Goal: Transaction & Acquisition: Obtain resource

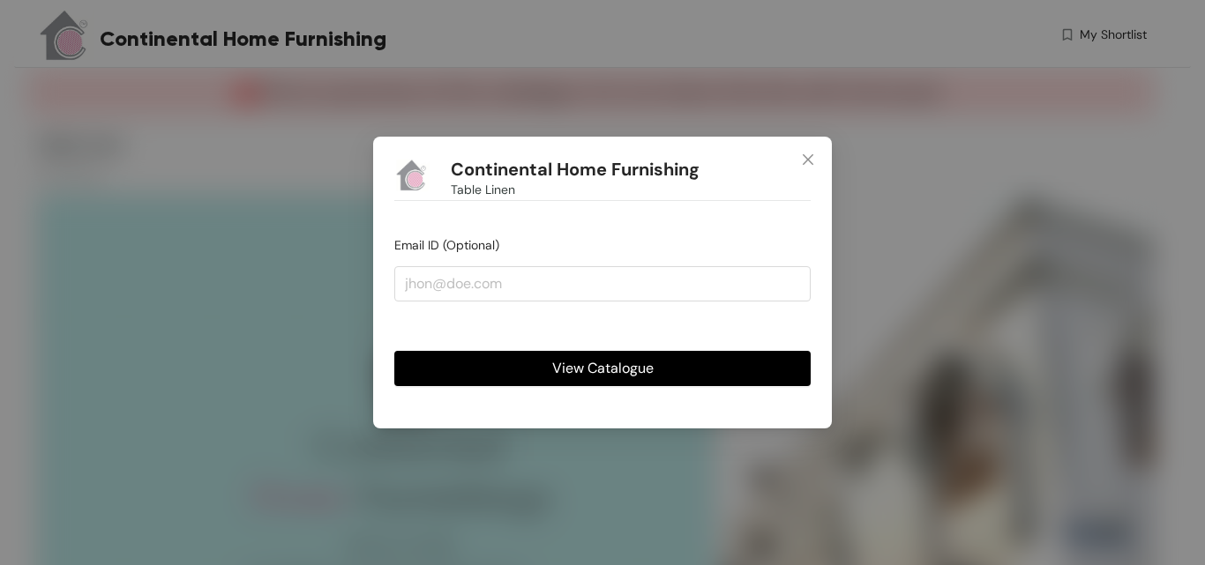
click at [633, 370] on span "View Catalogue" at bounding box center [602, 368] width 101 height 22
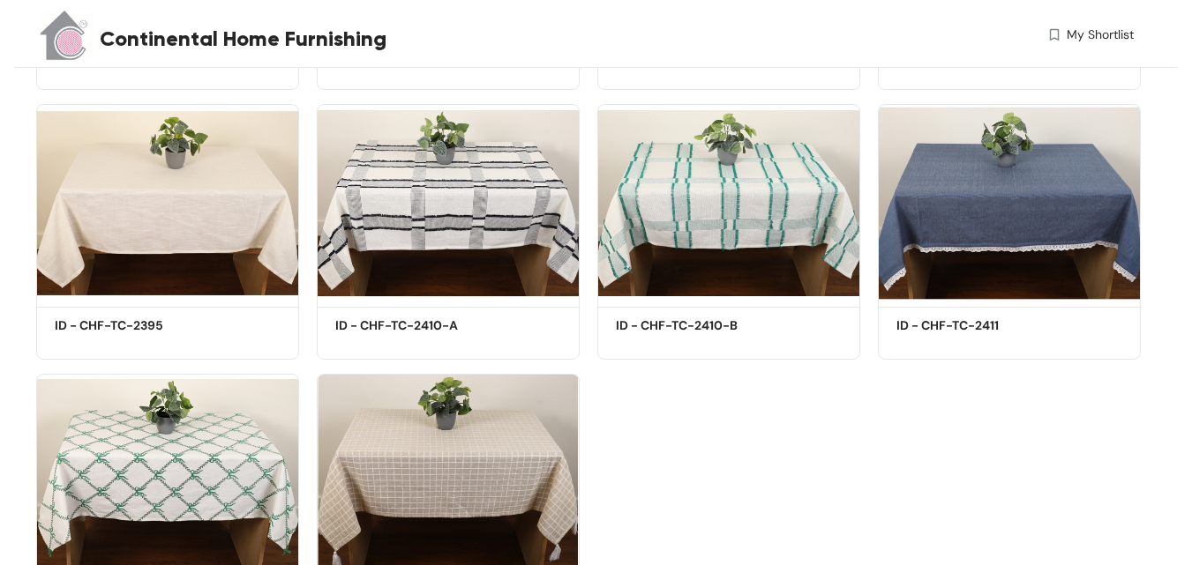
scroll to position [1584, 0]
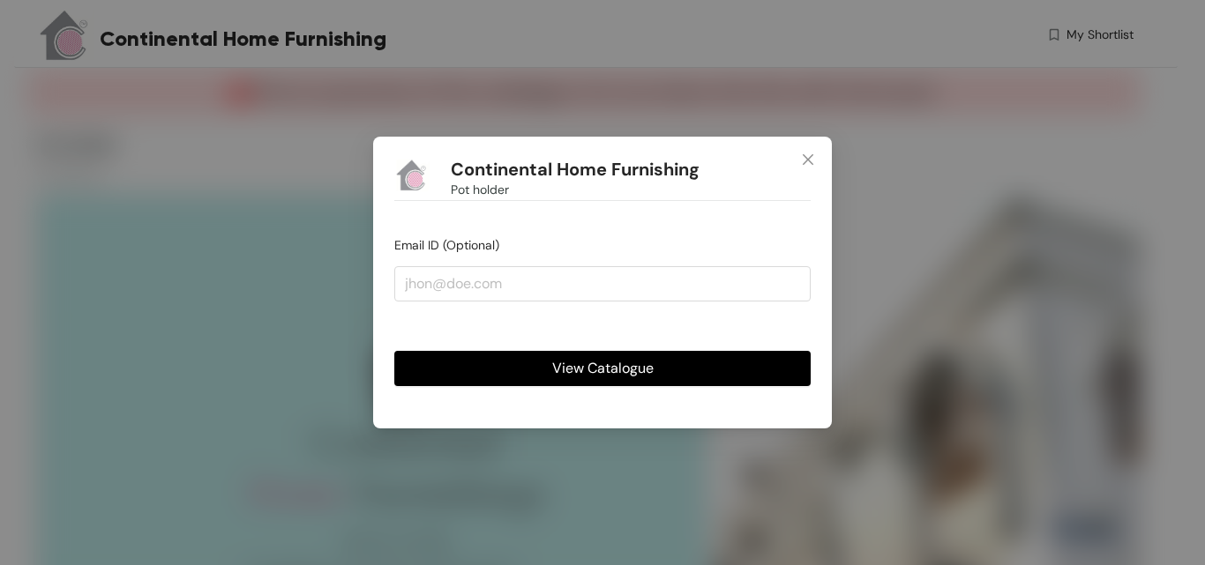
click at [573, 372] on span "View Catalogue" at bounding box center [602, 368] width 101 height 22
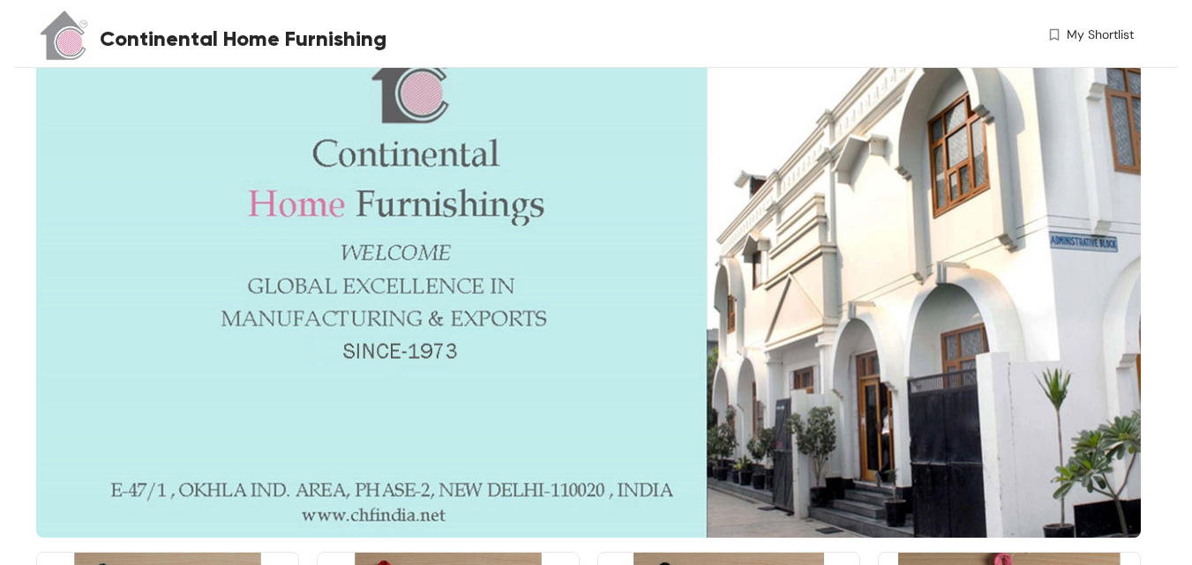
scroll to position [249, 0]
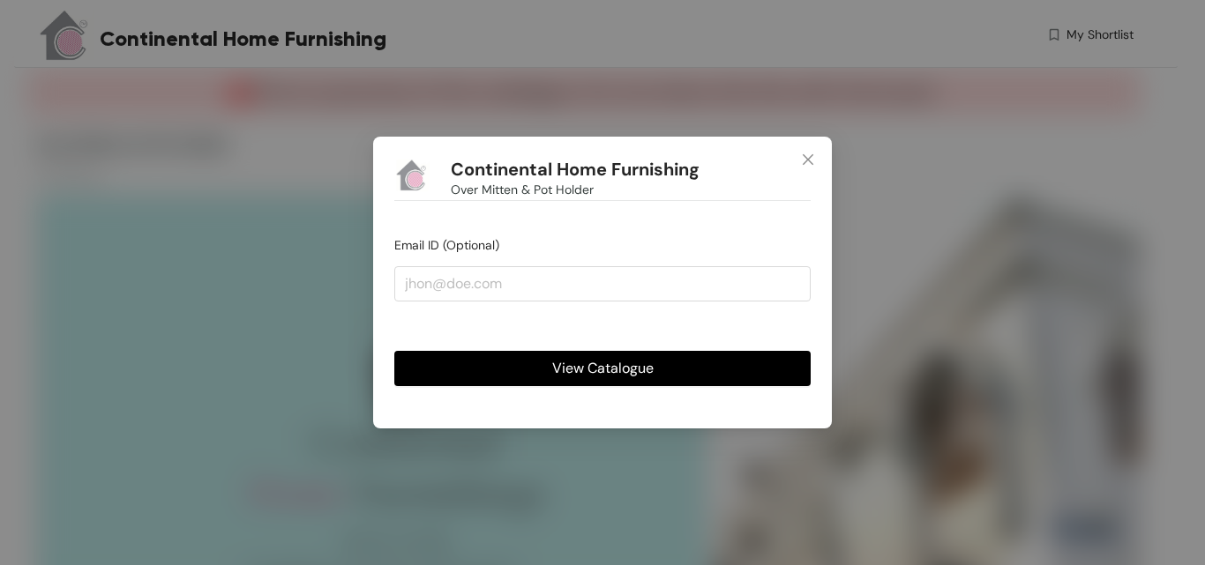
click at [618, 360] on span "View Catalogue" at bounding box center [602, 368] width 101 height 22
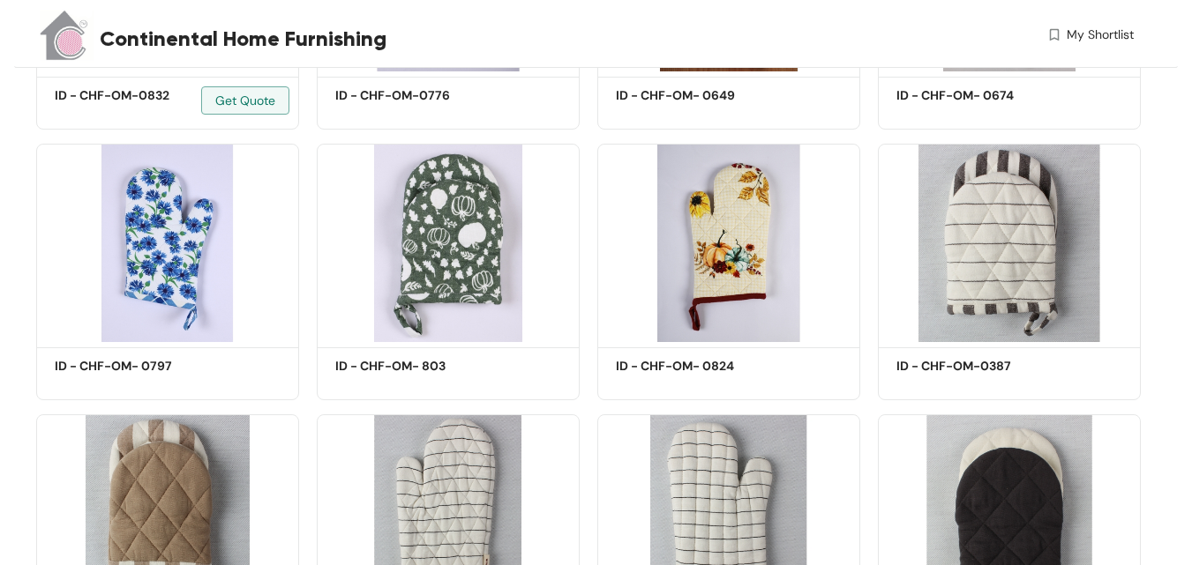
scroll to position [970, 0]
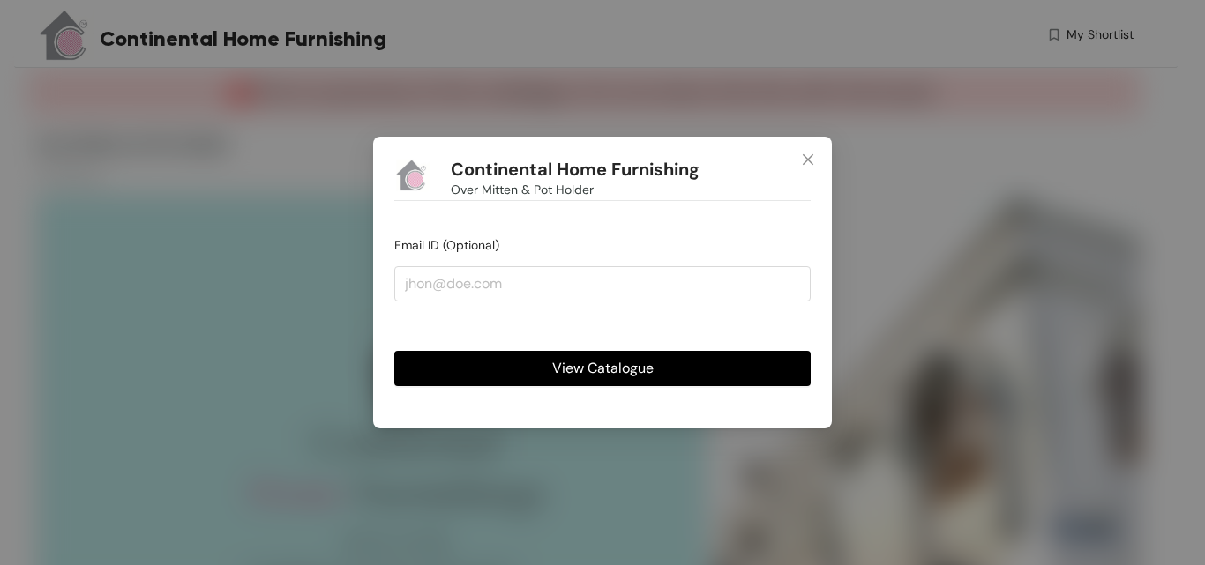
click at [674, 370] on button "View Catalogue" at bounding box center [602, 368] width 416 height 35
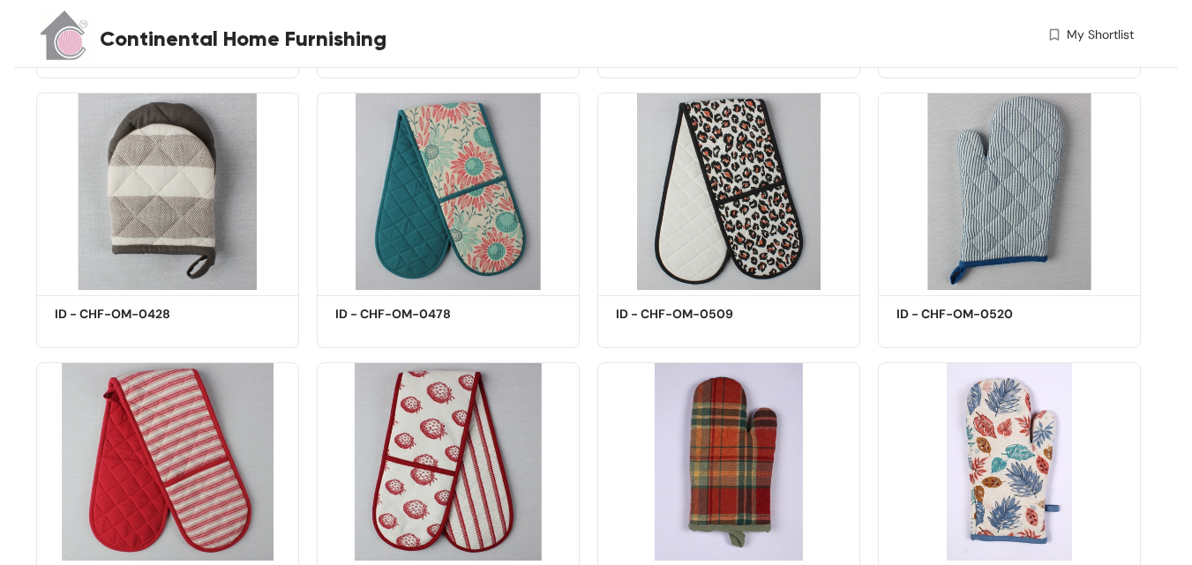
scroll to position [1413, 0]
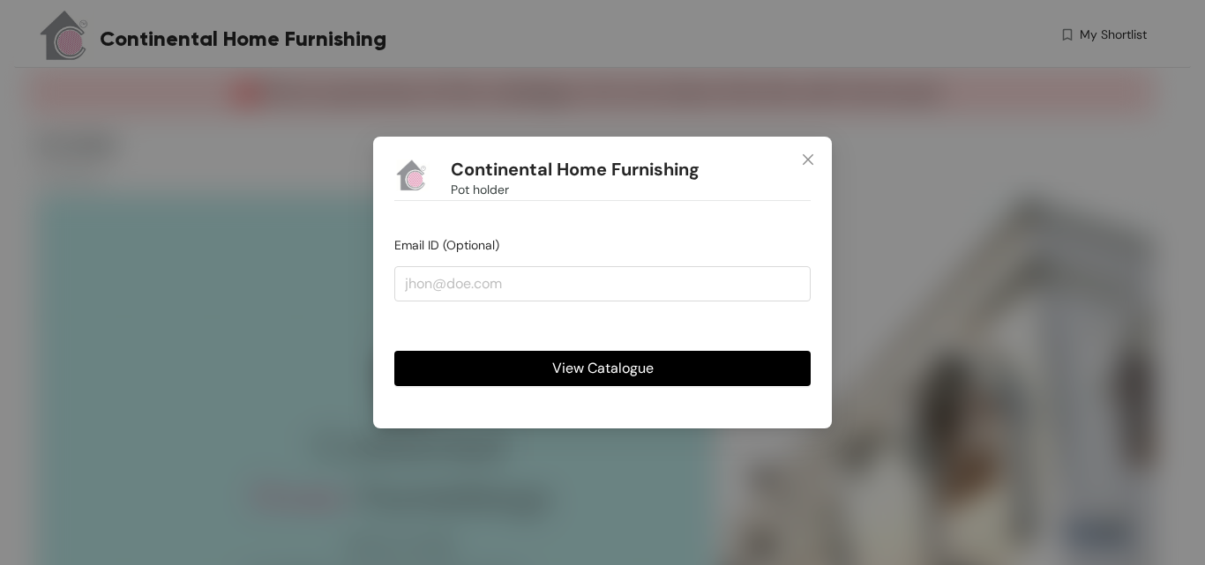
click at [567, 367] on span "View Catalogue" at bounding box center [602, 368] width 101 height 22
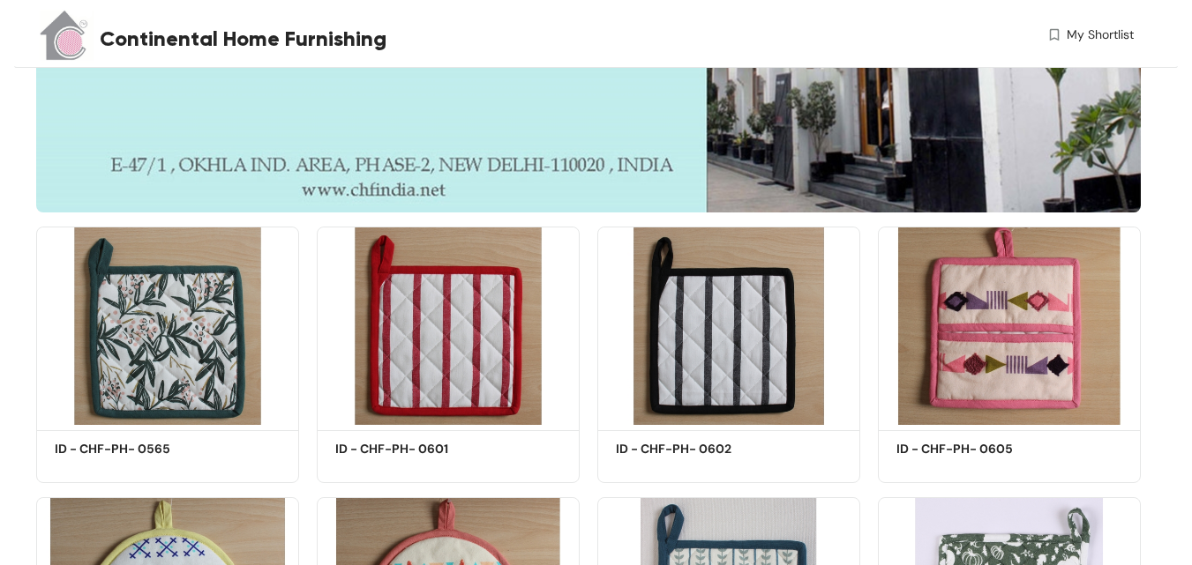
scroll to position [602, 0]
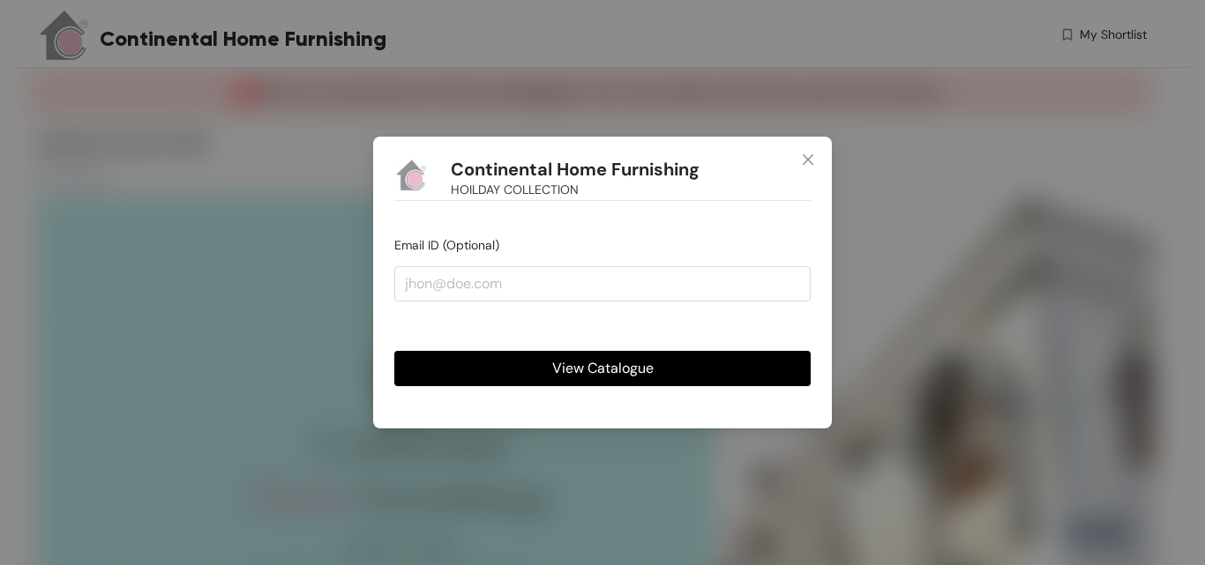
click at [603, 368] on span "View Catalogue" at bounding box center [602, 368] width 101 height 22
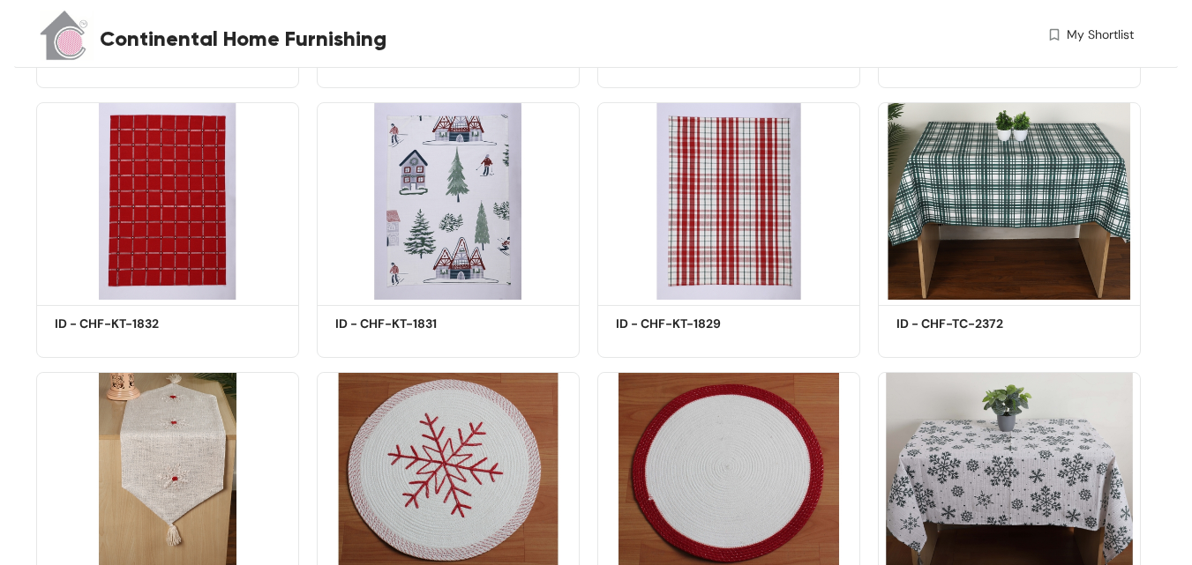
scroll to position [3156, 0]
